Goal: Task Accomplishment & Management: Manage account settings

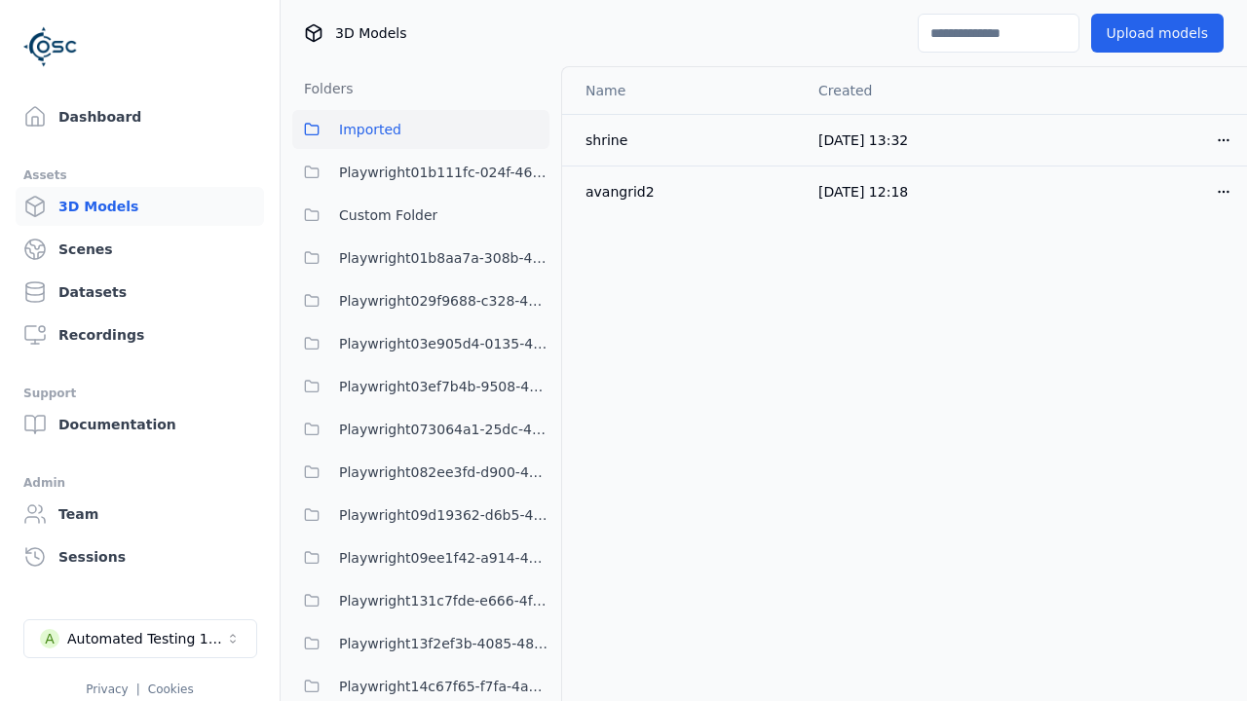
scroll to position [5272, 0]
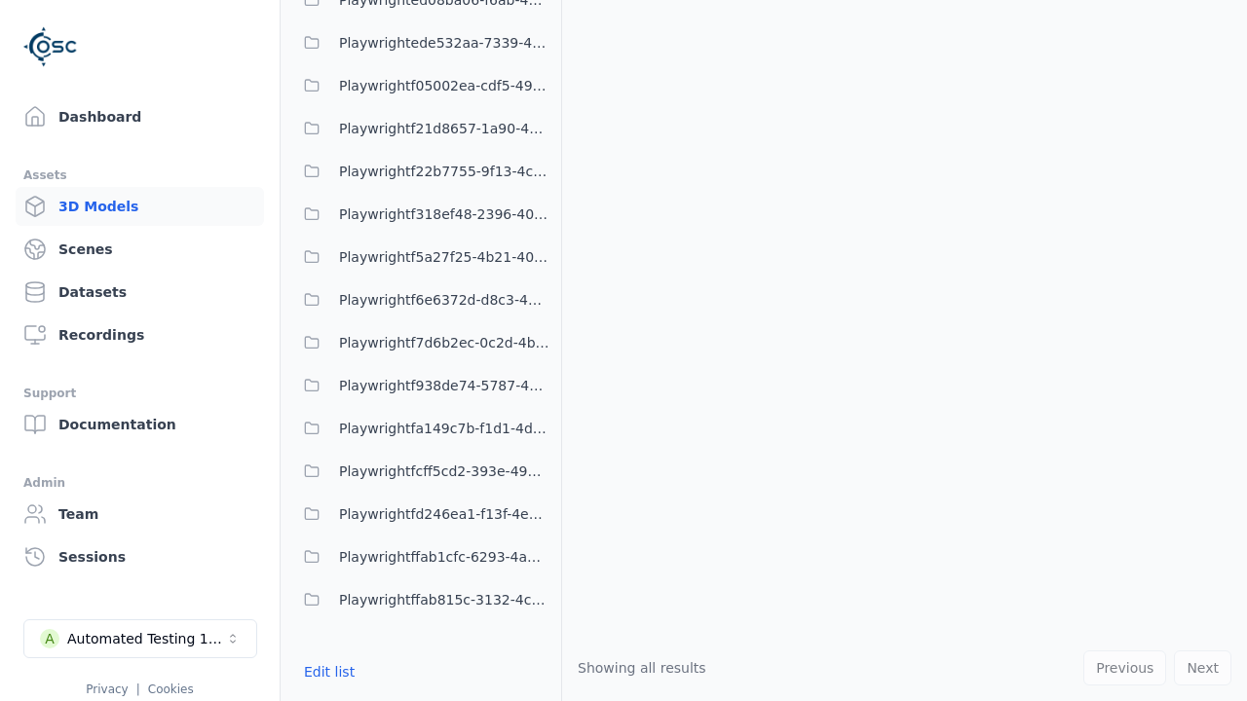
click at [325, 672] on button "Edit list" at bounding box center [329, 671] width 74 height 35
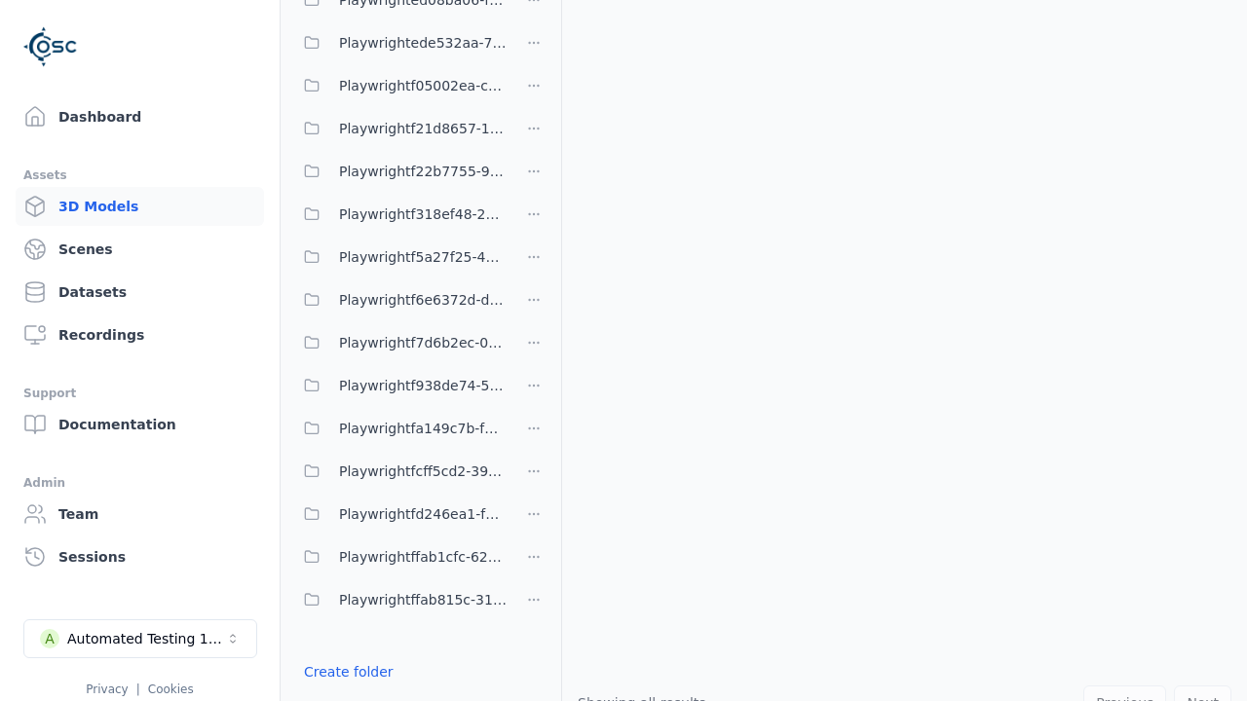
click at [342, 672] on link "Create folder" at bounding box center [349, 671] width 90 height 19
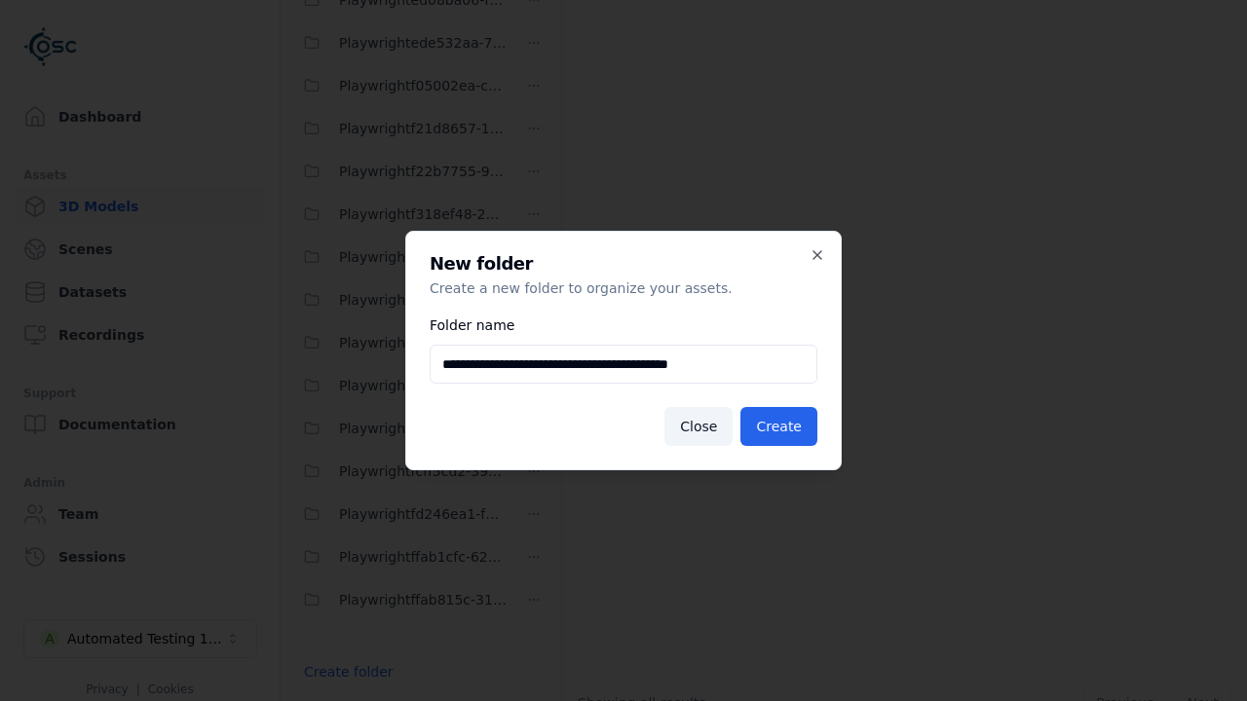
type input "**********"
click at [781, 427] on button "Create" at bounding box center [778, 426] width 77 height 39
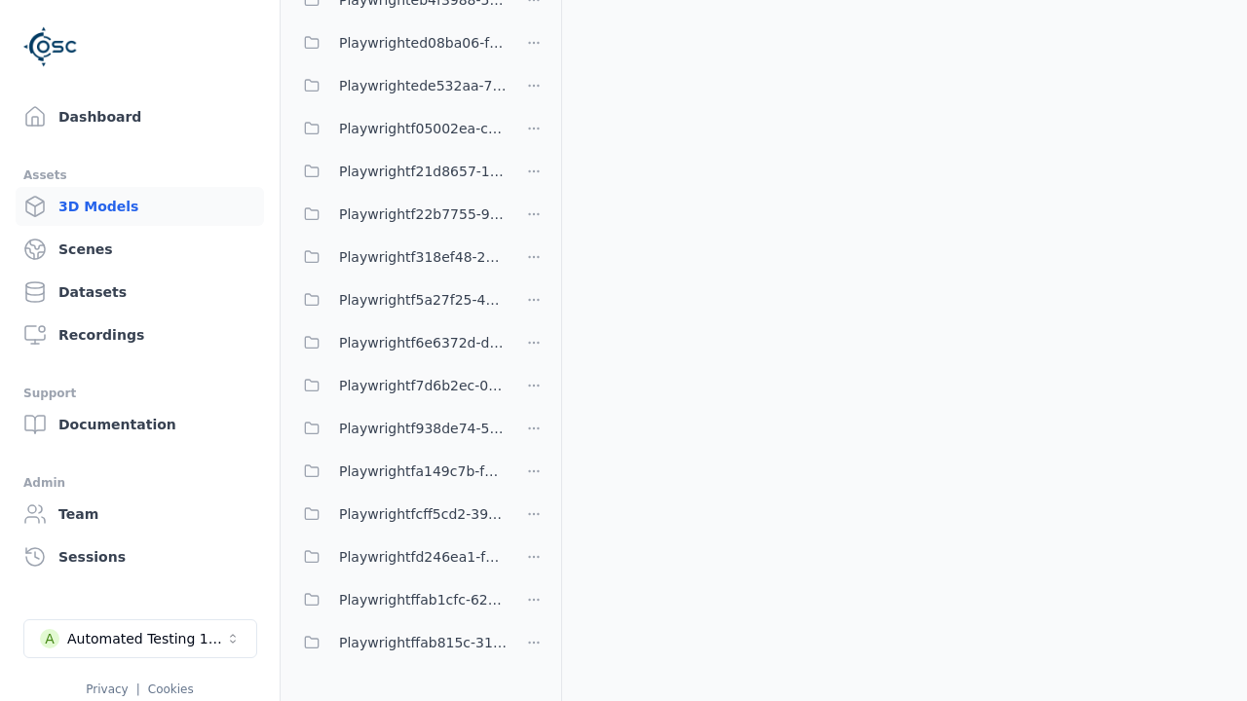
scroll to position [1836, 0]
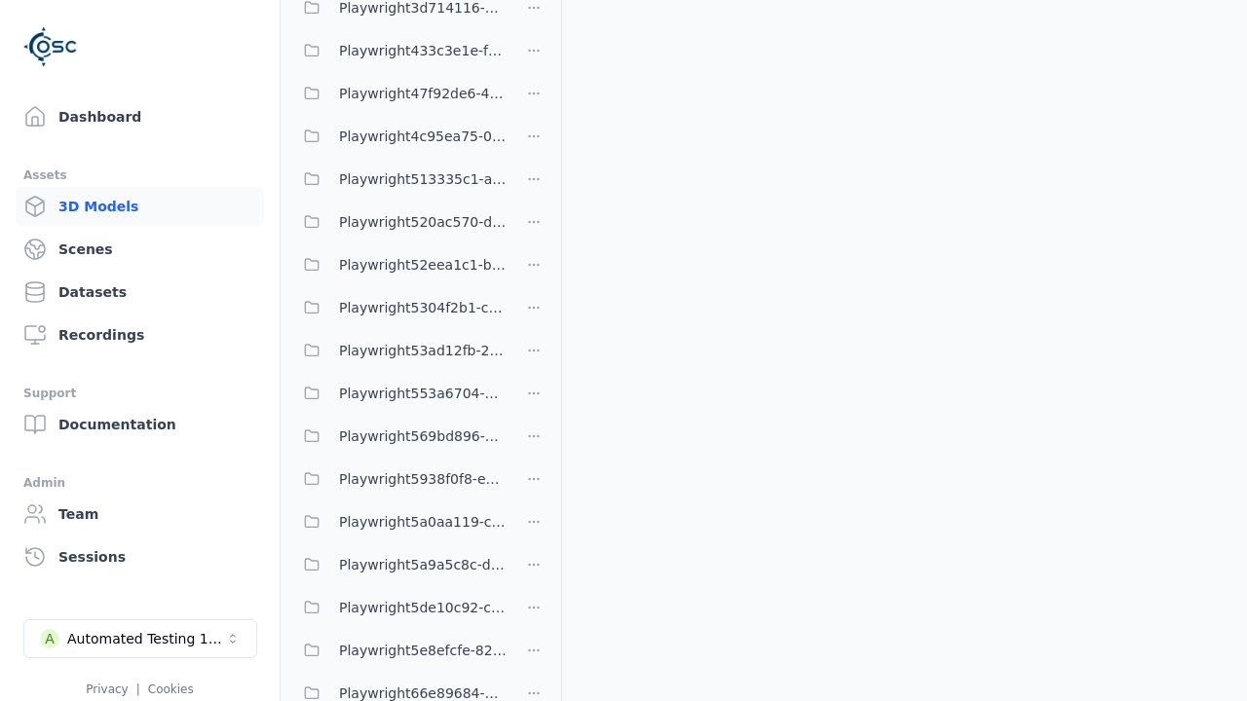
click at [399, 351] on span "Playwright53ad12fb-2311-49fe-81ee-79ca893a2120" at bounding box center [423, 350] width 168 height 23
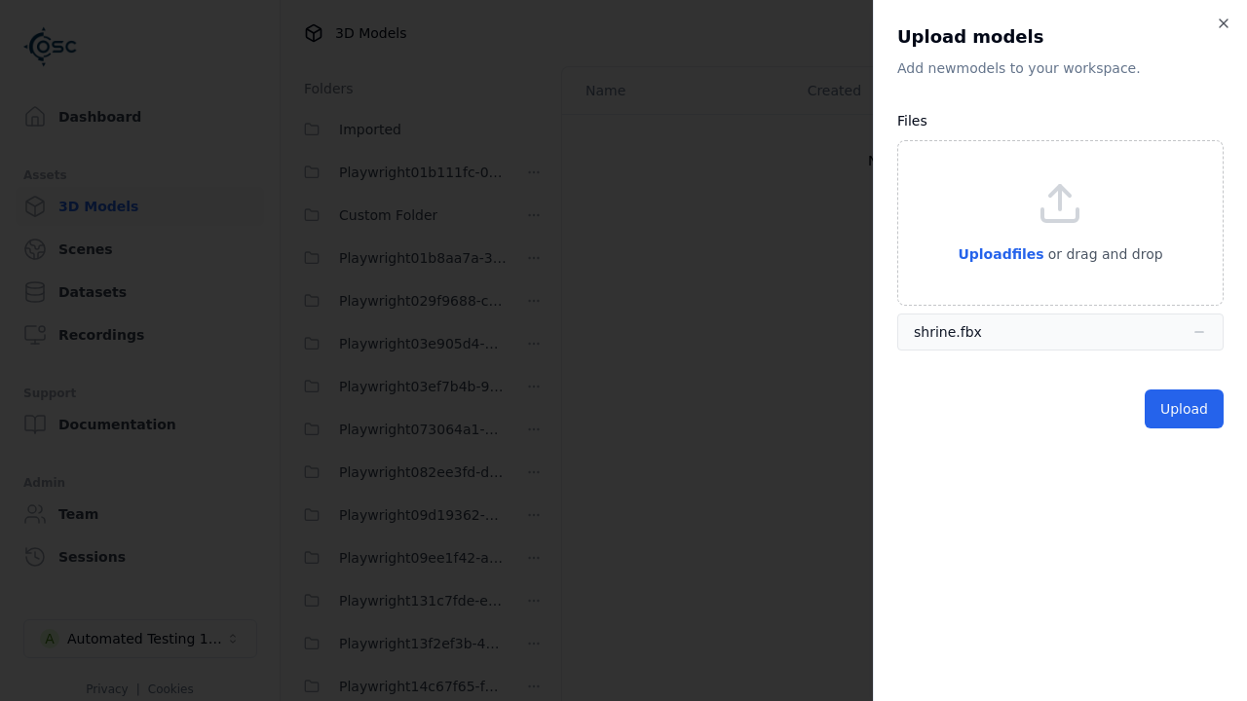
click at [1186, 409] on button "Upload" at bounding box center [1183, 409] width 79 height 39
